Goal: Transaction & Acquisition: Purchase product/service

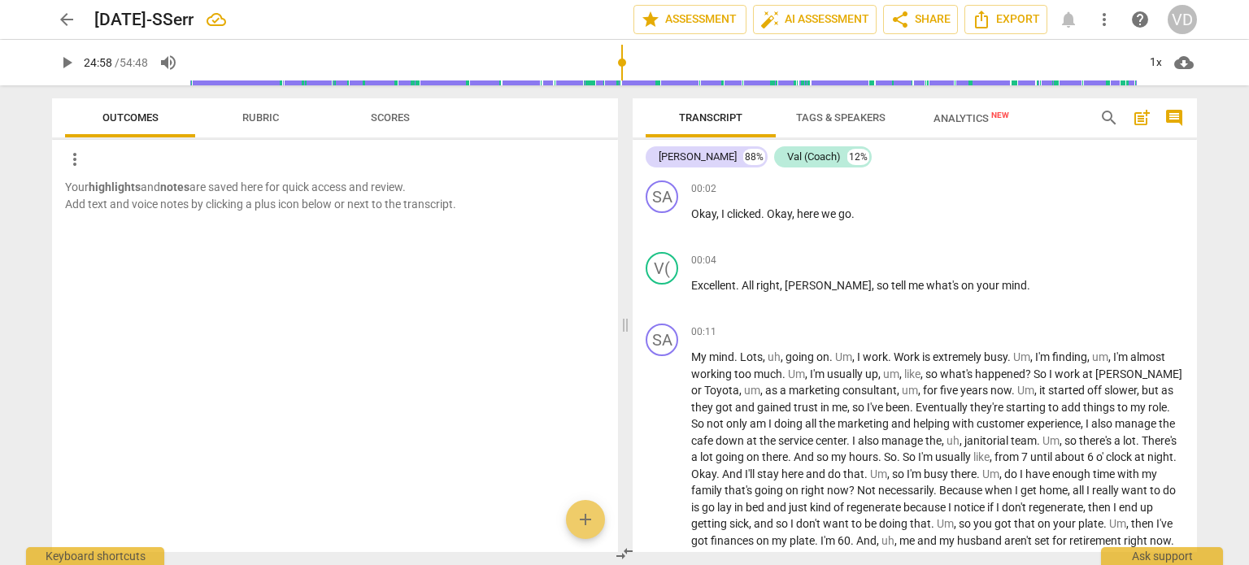
scroll to position [7807, 0]
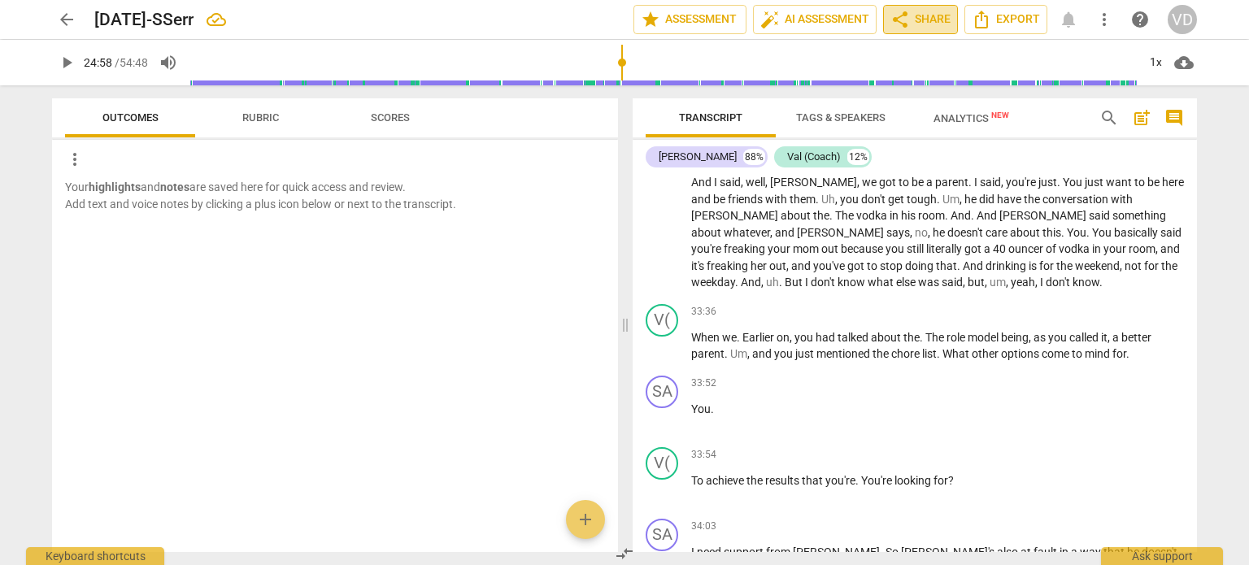
click at [914, 17] on span "share Share" at bounding box center [920, 20] width 60 height 20
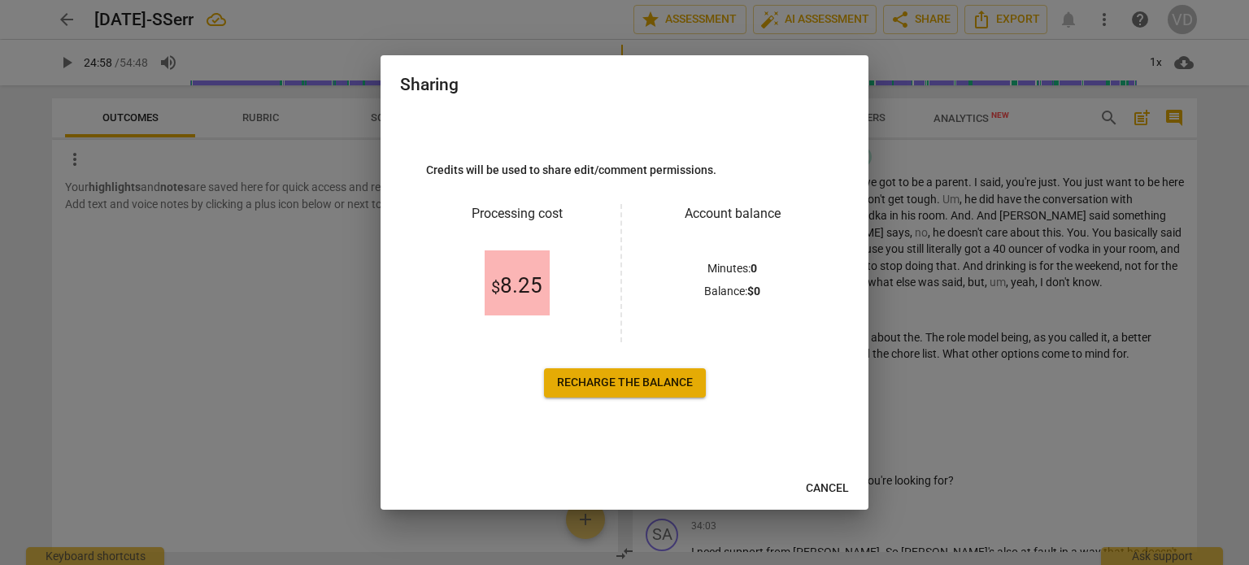
click at [648, 378] on span "Recharge the balance" at bounding box center [625, 383] width 136 height 16
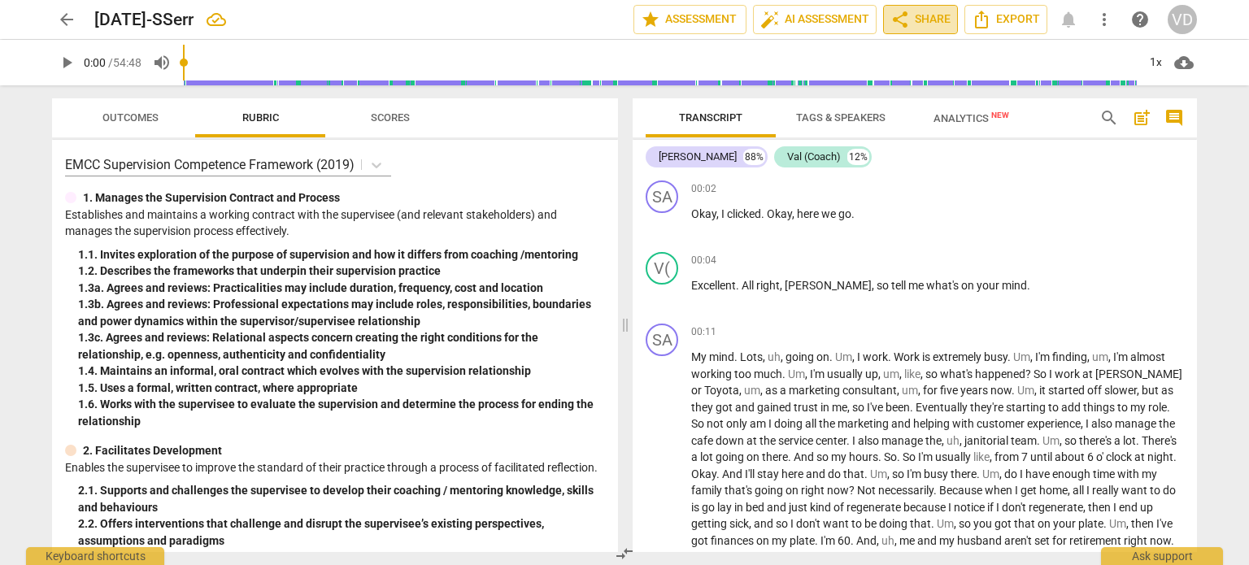
click at [926, 15] on span "share Share" at bounding box center [920, 20] width 60 height 20
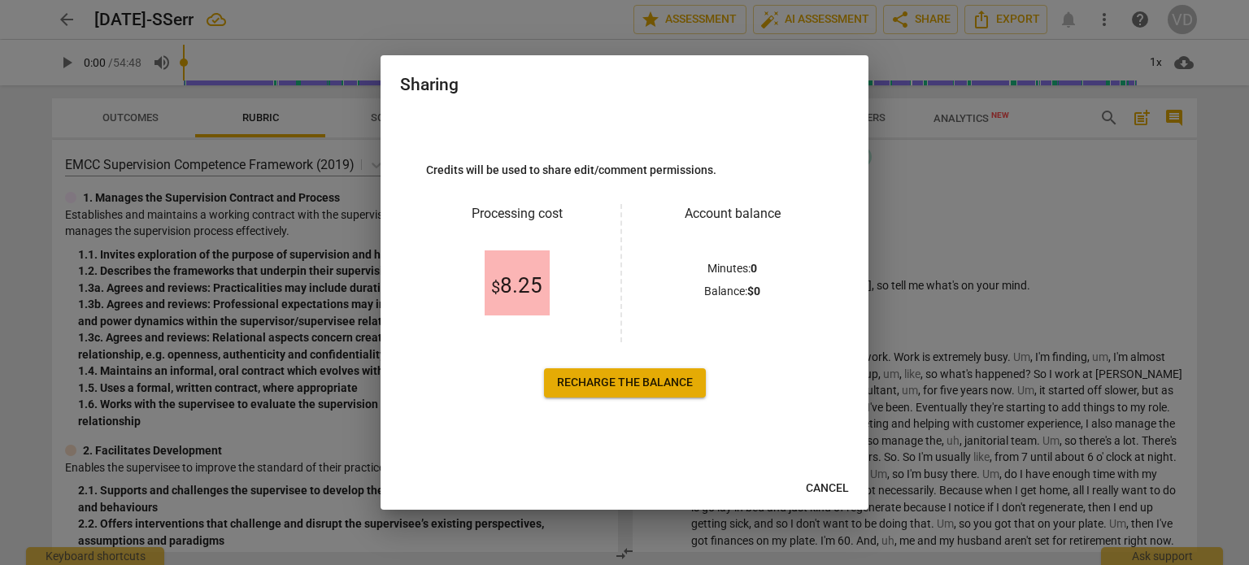
click at [829, 484] on span "Cancel" at bounding box center [827, 489] width 43 height 16
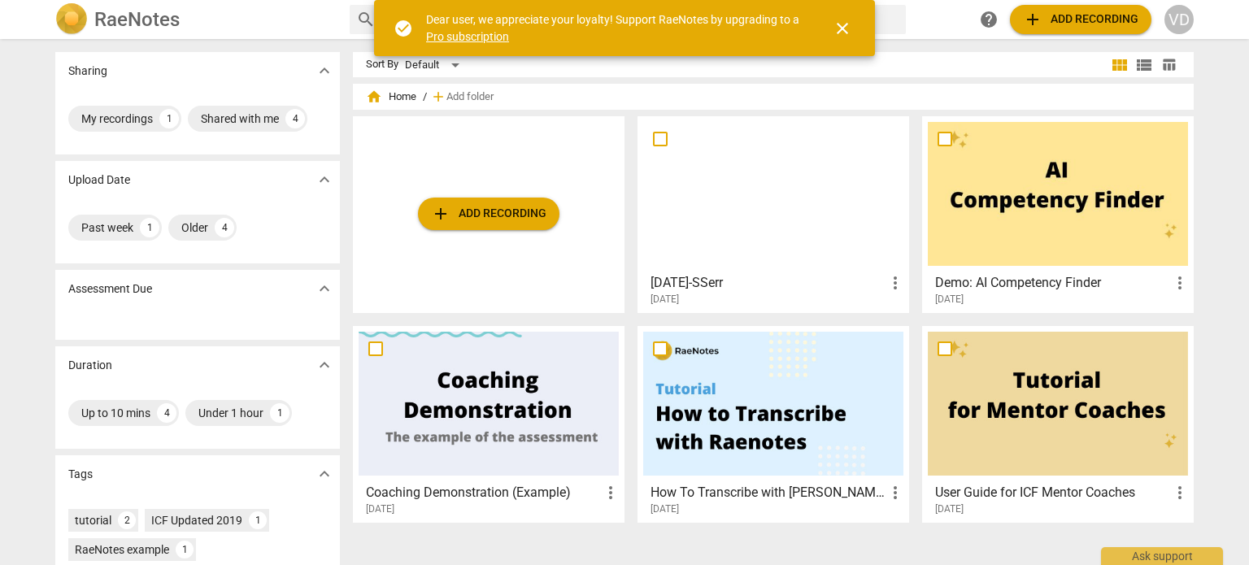
click at [837, 27] on span "close" at bounding box center [843, 29] width 20 height 20
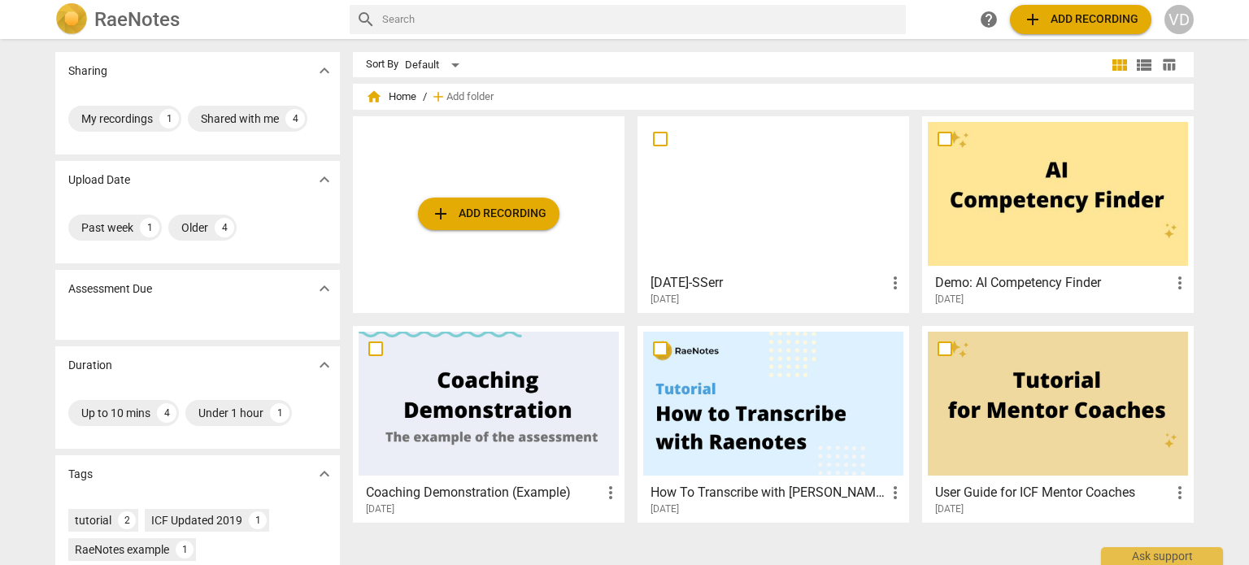
click at [1176, 24] on div "VD" at bounding box center [1178, 19] width 29 height 29
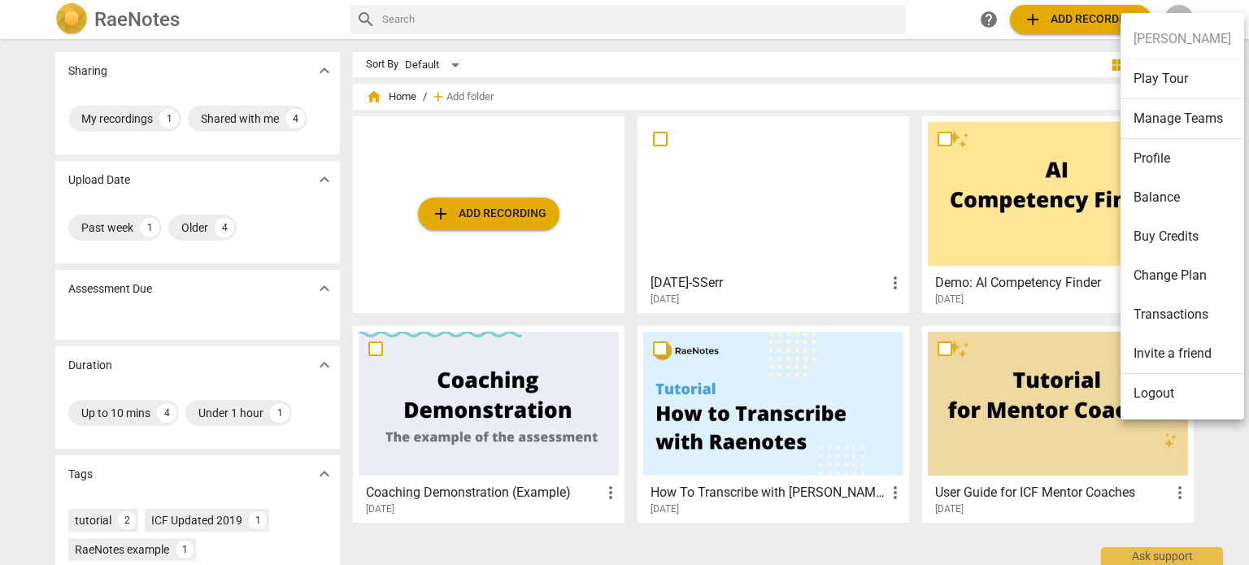
click at [703, 215] on div at bounding box center [624, 282] width 1249 height 565
